Goal: Information Seeking & Learning: Learn about a topic

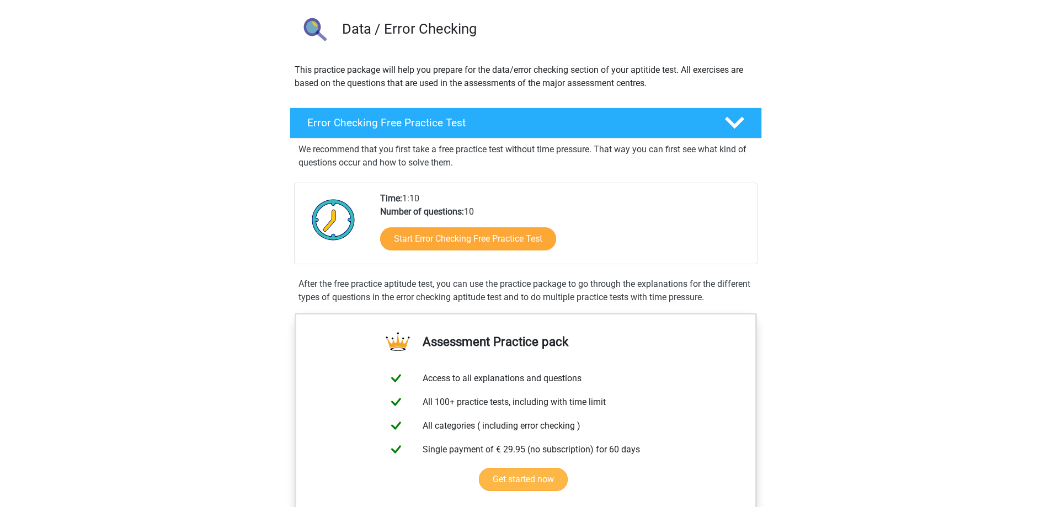
scroll to position [110, 0]
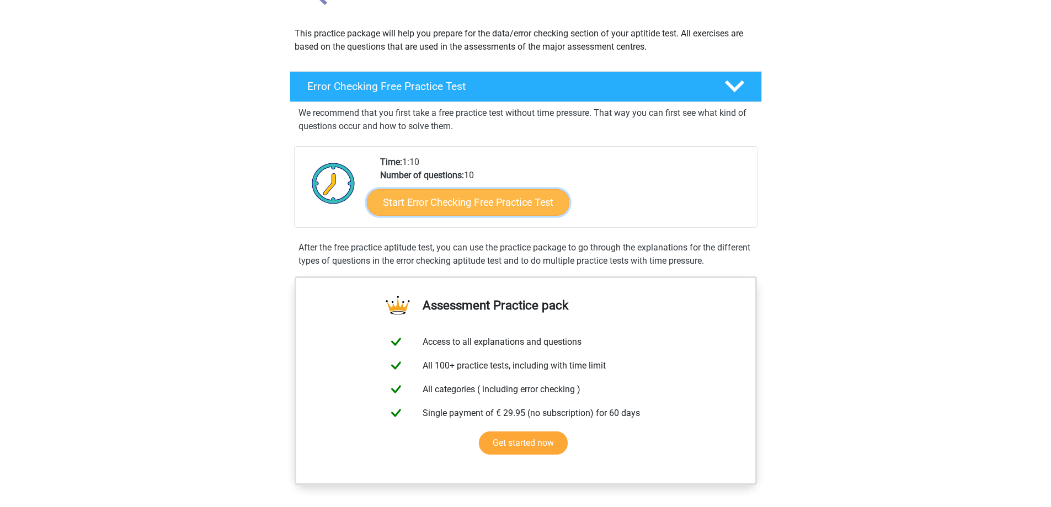
click at [475, 206] on link "Start Error Checking Free Practice Test" at bounding box center [468, 202] width 202 height 26
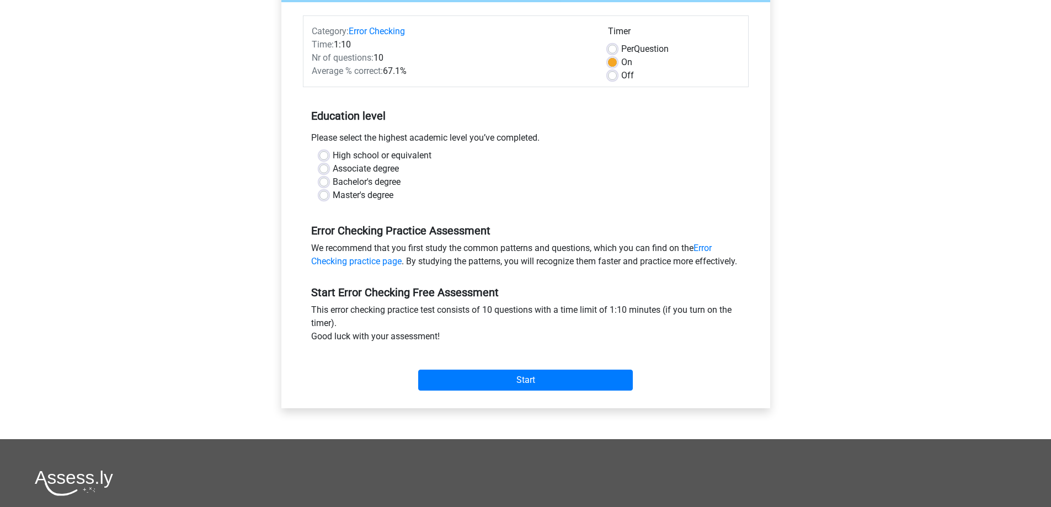
scroll to position [138, 0]
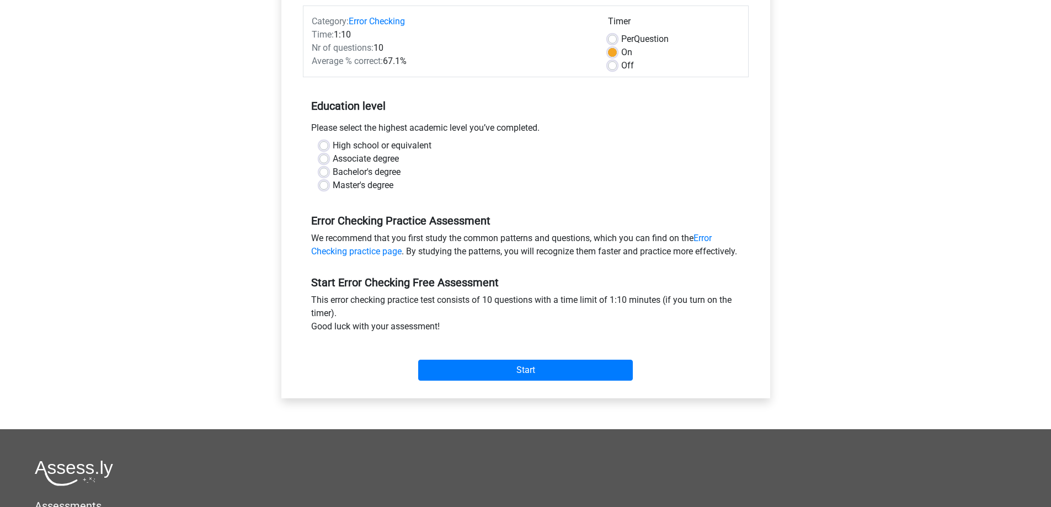
click at [354, 144] on label "High school or equivalent" at bounding box center [382, 145] width 99 height 13
click at [328, 144] on input "High school or equivalent" at bounding box center [323, 144] width 9 height 11
radio input "true"
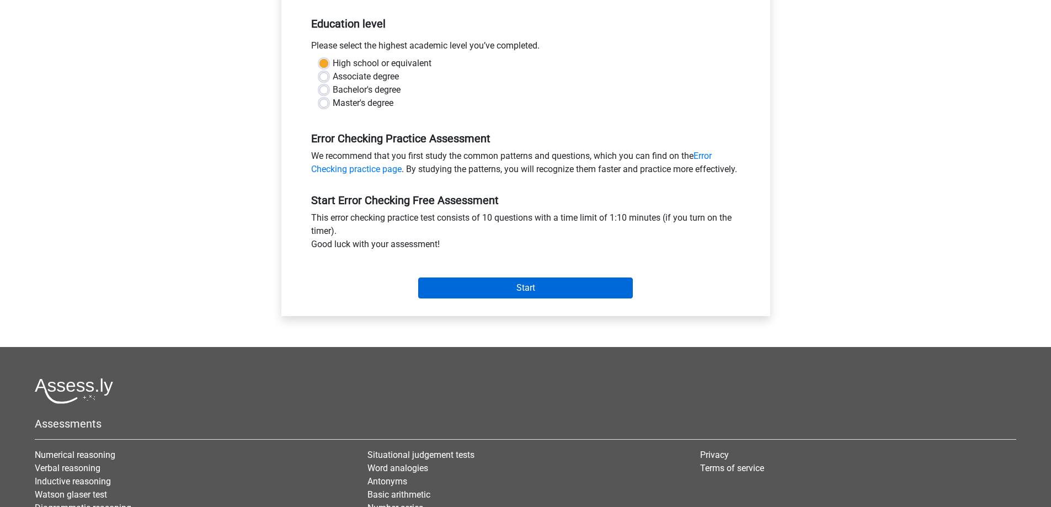
scroll to position [221, 0]
click at [526, 298] on input "Start" at bounding box center [525, 287] width 215 height 21
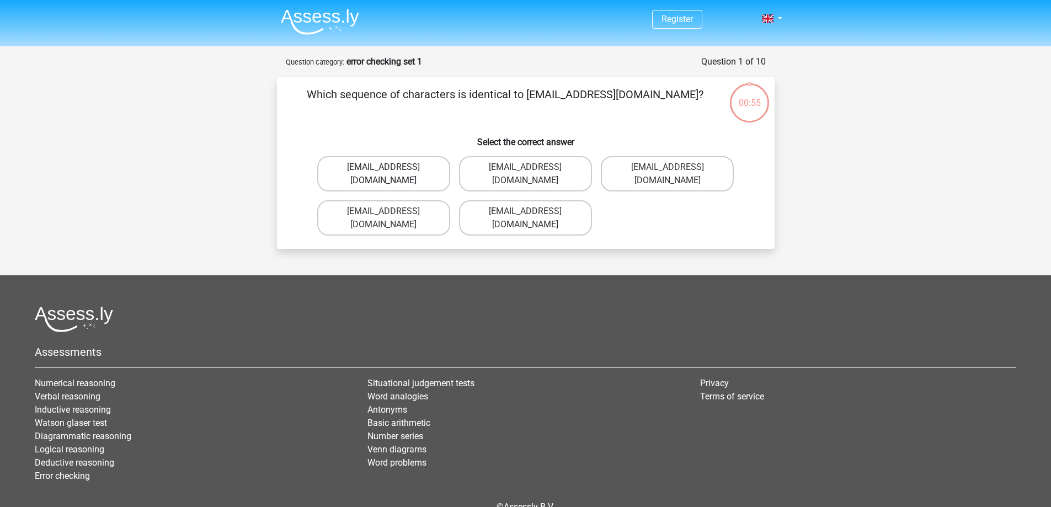
click at [386, 165] on label "Evie_Meade@jointmail.com.uk" at bounding box center [383, 173] width 133 height 35
click at [386, 167] on input "Evie_Meade@jointmail.com.uk" at bounding box center [386, 170] width 7 height 7
radio input "true"
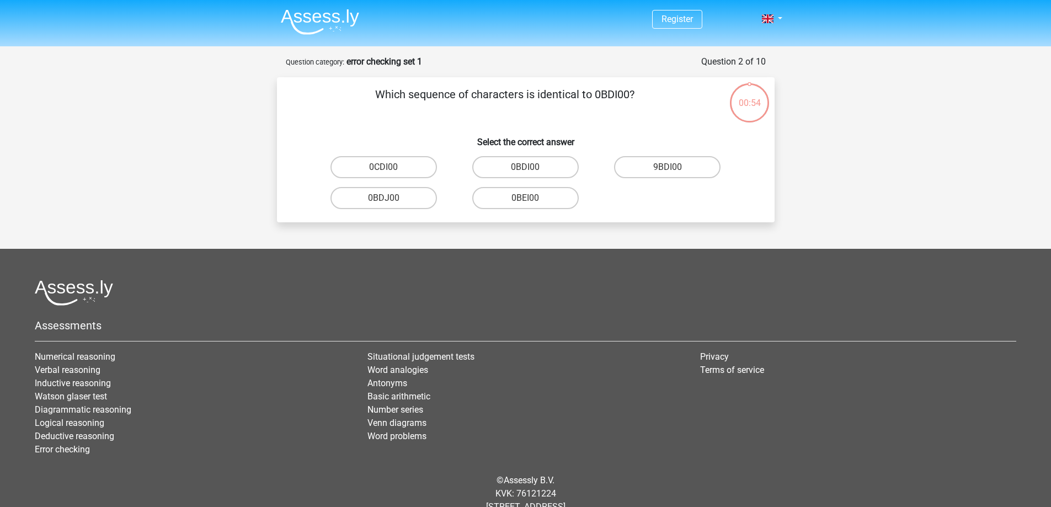
scroll to position [33, 0]
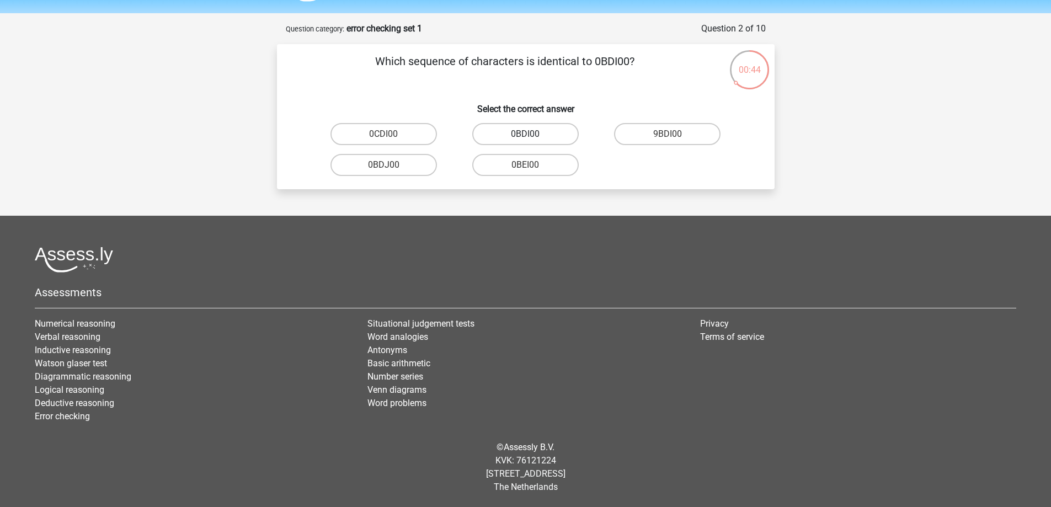
click at [521, 131] on label "0BDI00" at bounding box center [525, 134] width 106 height 22
click at [525, 134] on input "0BDI00" at bounding box center [528, 137] width 7 height 7
radio input "true"
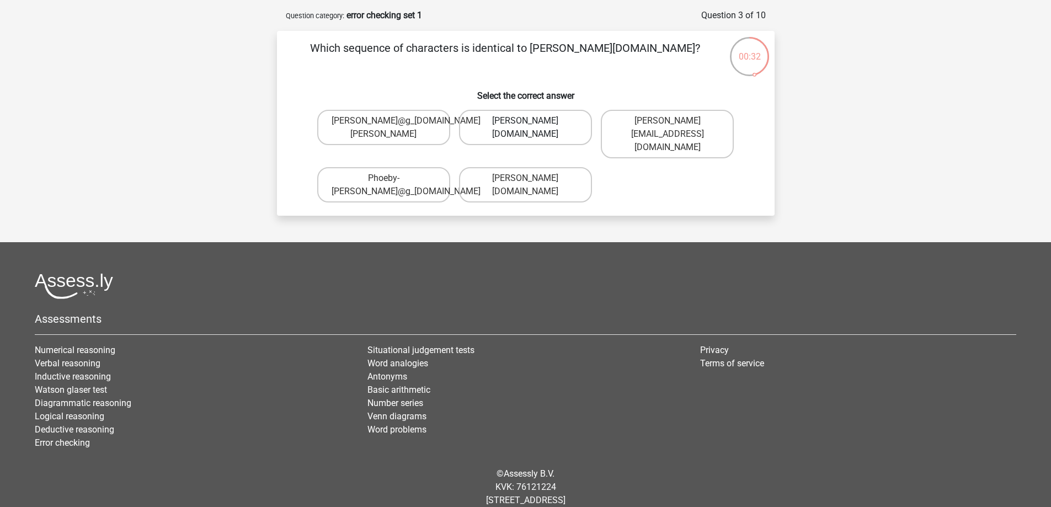
scroll to position [41, 0]
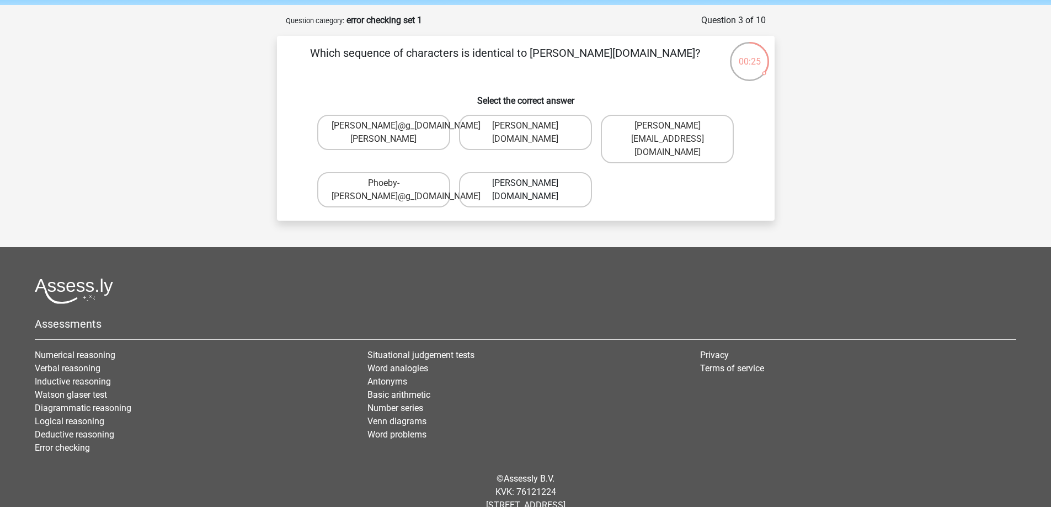
click at [521, 172] on label "Phoebe-Patterson@g_mail.gr" at bounding box center [525, 189] width 133 height 35
click at [525, 183] on input "Phoebe-Patterson@g_mail.gr" at bounding box center [528, 186] width 7 height 7
radio input "true"
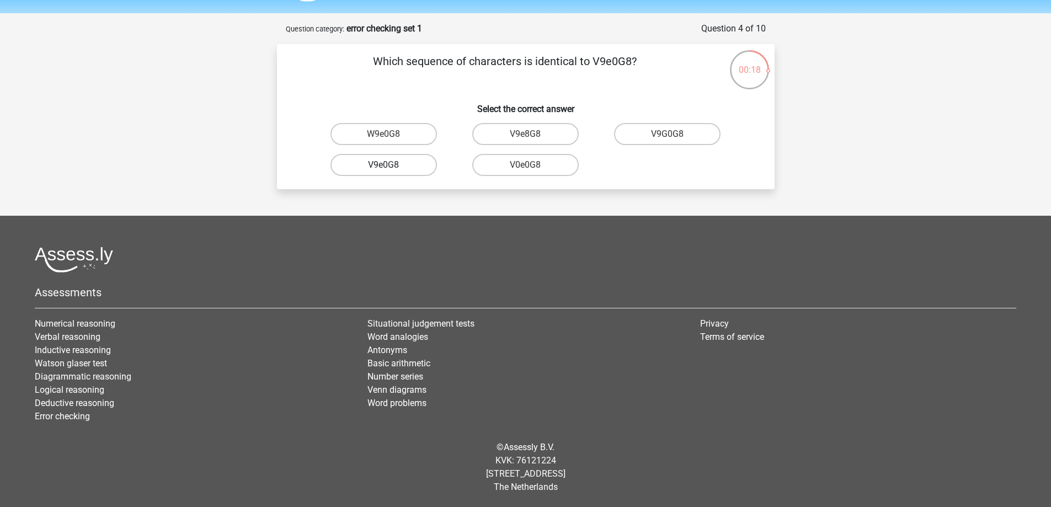
click at [384, 160] on label "V9e0G8" at bounding box center [383, 165] width 106 height 22
click at [384, 165] on input "V9e0G8" at bounding box center [386, 168] width 7 height 7
radio input "true"
click at [402, 134] on label "91051S" at bounding box center [383, 134] width 106 height 22
click at [391, 134] on input "91051S" at bounding box center [386, 137] width 7 height 7
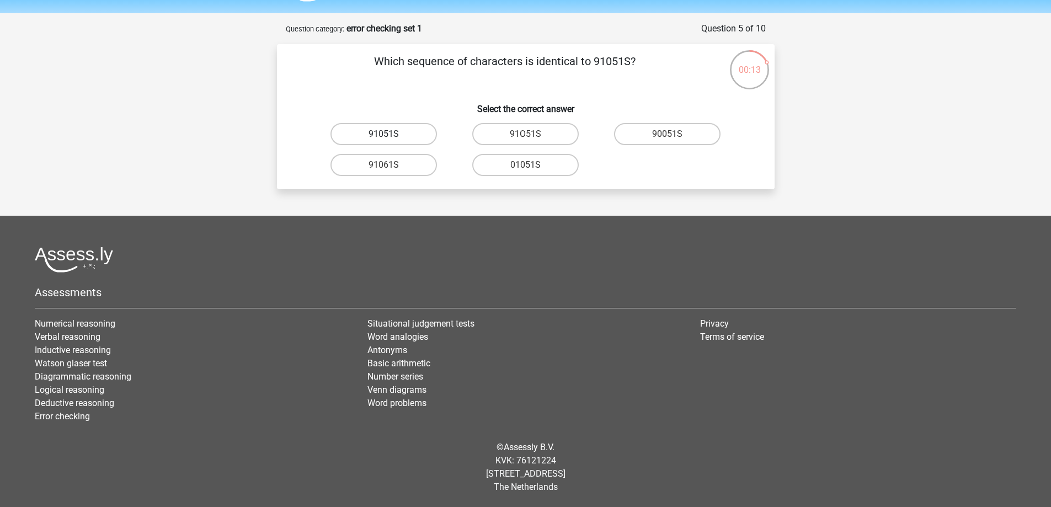
radio input "true"
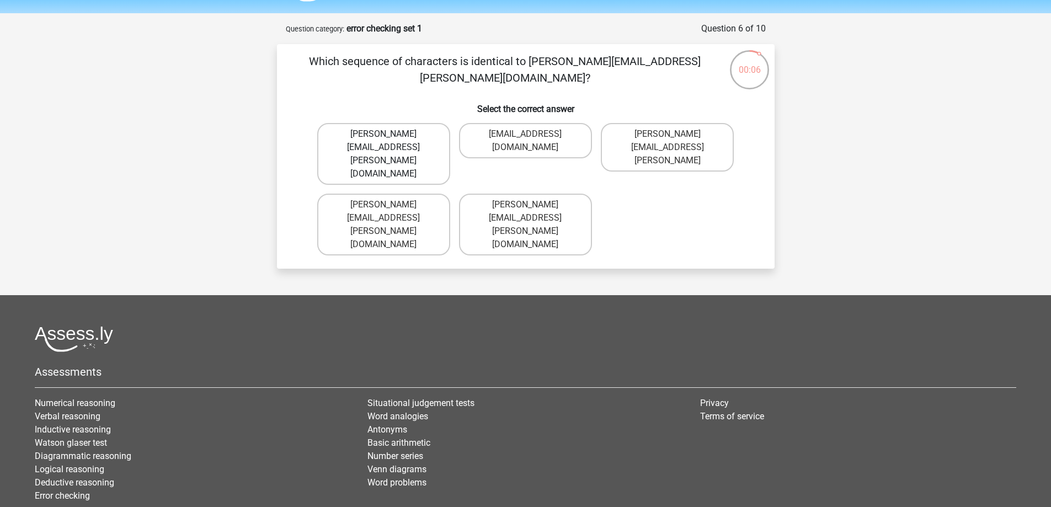
click at [402, 131] on label "Connor.Paterson@mailme.com" at bounding box center [383, 154] width 133 height 62
click at [391, 134] on input "Connor.Paterson@mailme.com" at bounding box center [386, 137] width 7 height 7
radio input "true"
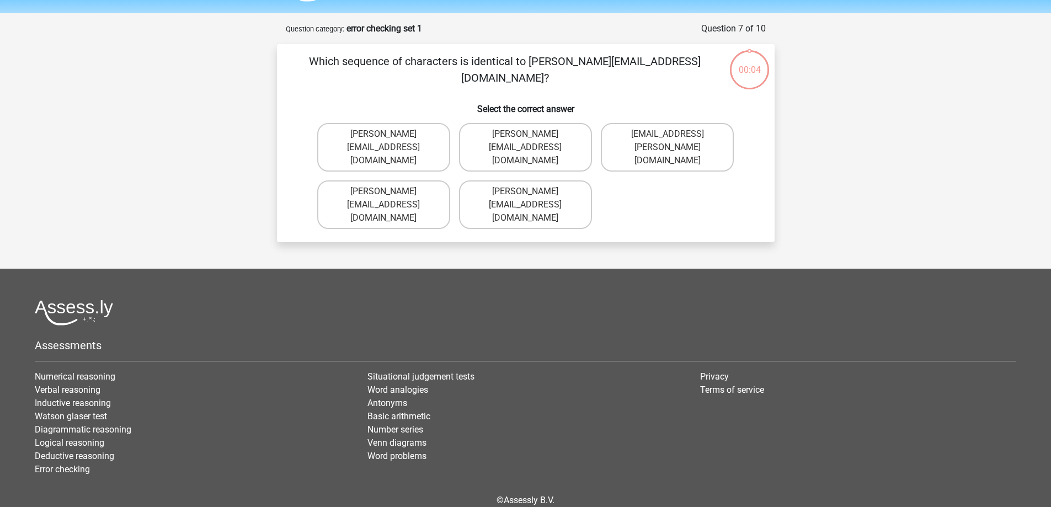
scroll to position [55, 0]
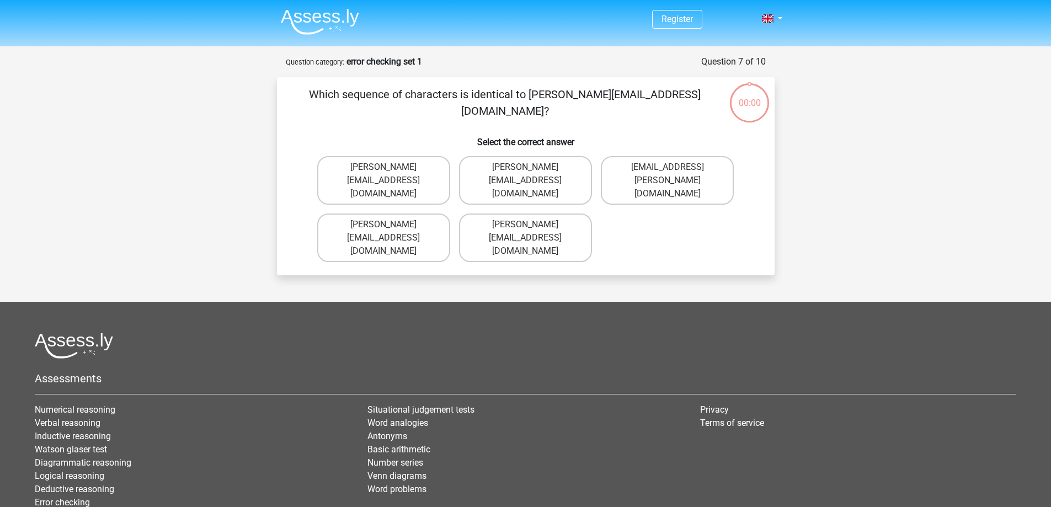
scroll to position [55, 0]
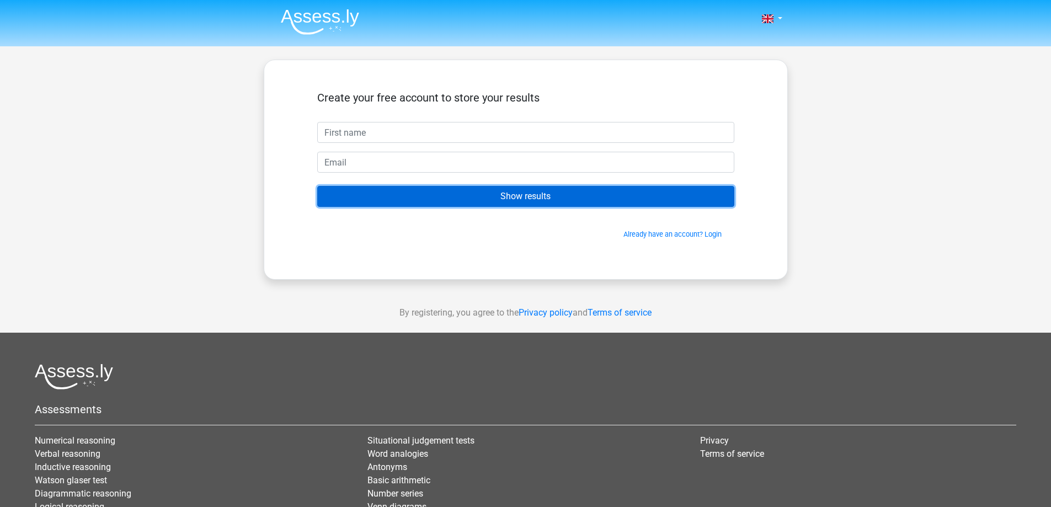
click at [519, 196] on input "Show results" at bounding box center [525, 196] width 417 height 21
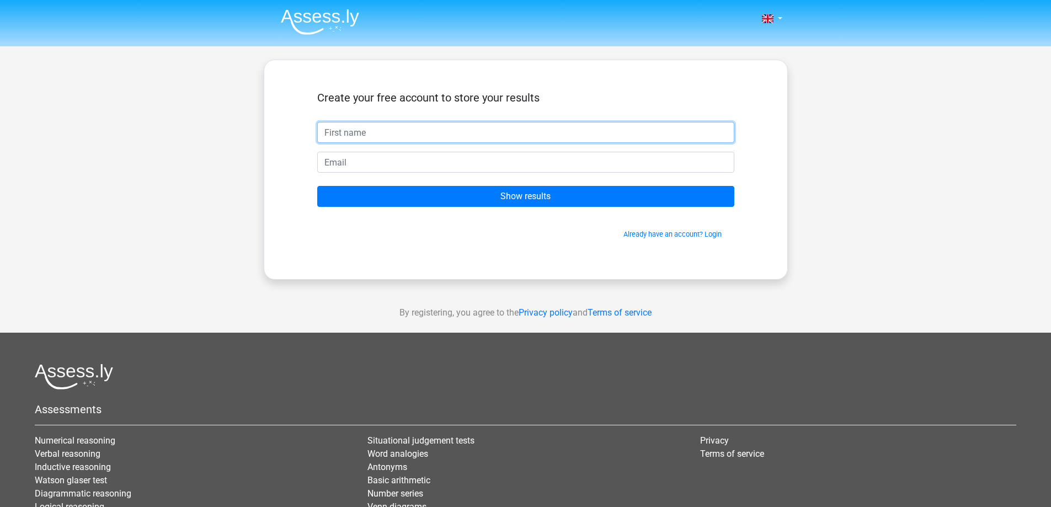
click at [354, 129] on input "text" at bounding box center [525, 132] width 417 height 21
type input "Mal"
click at [362, 164] on input "email" at bounding box center [525, 162] width 417 height 21
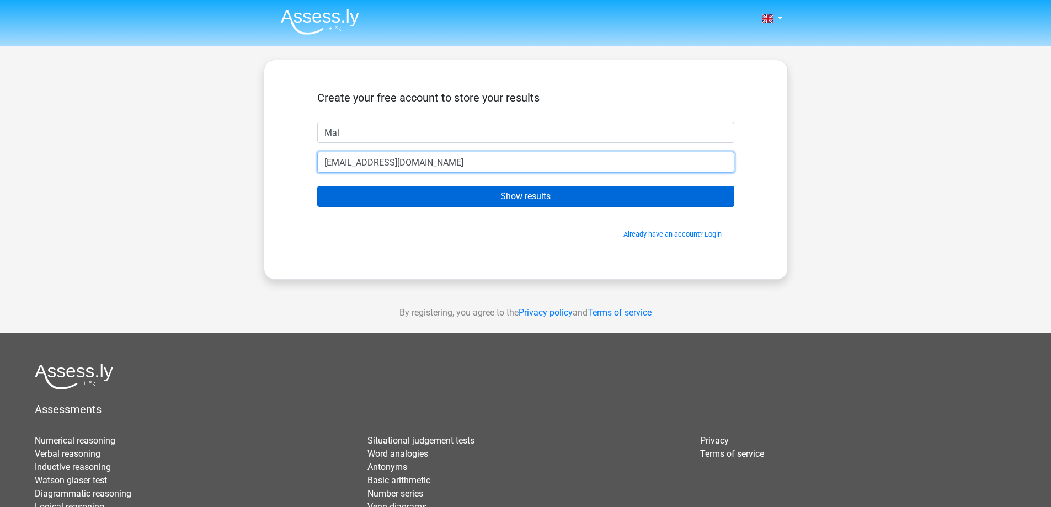
type input "[EMAIL_ADDRESS][DOMAIN_NAME]"
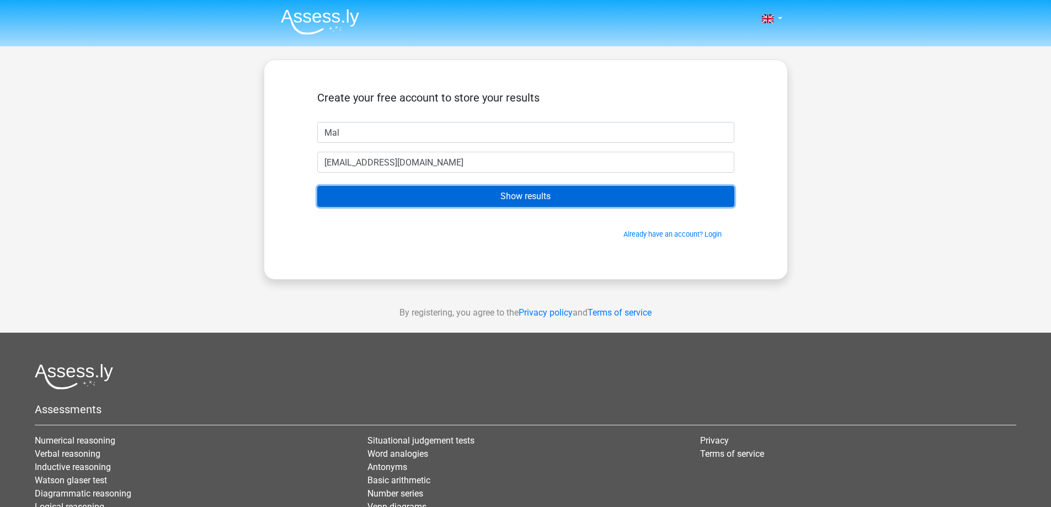
click at [522, 194] on input "Show results" at bounding box center [525, 196] width 417 height 21
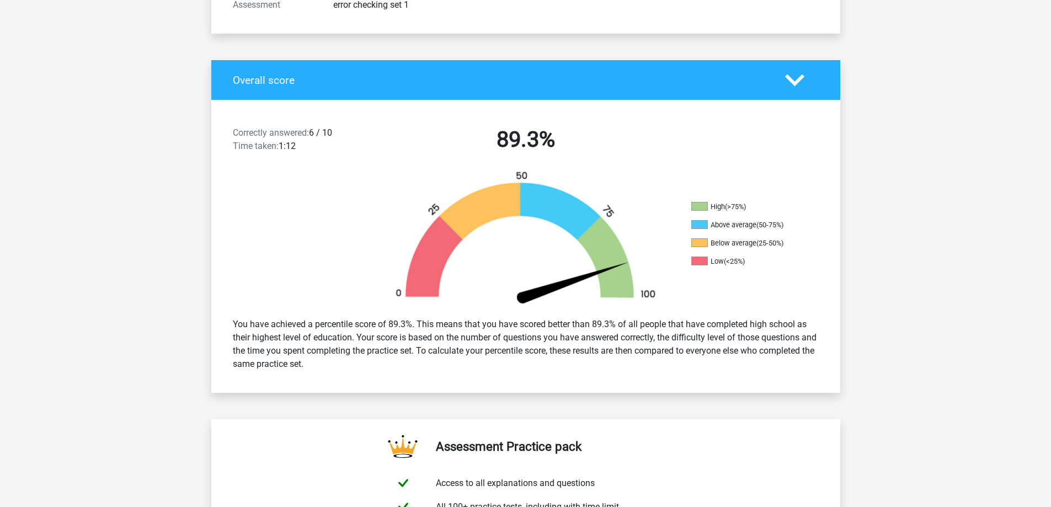
scroll to position [179, 0]
